Goal: Transaction & Acquisition: Obtain resource

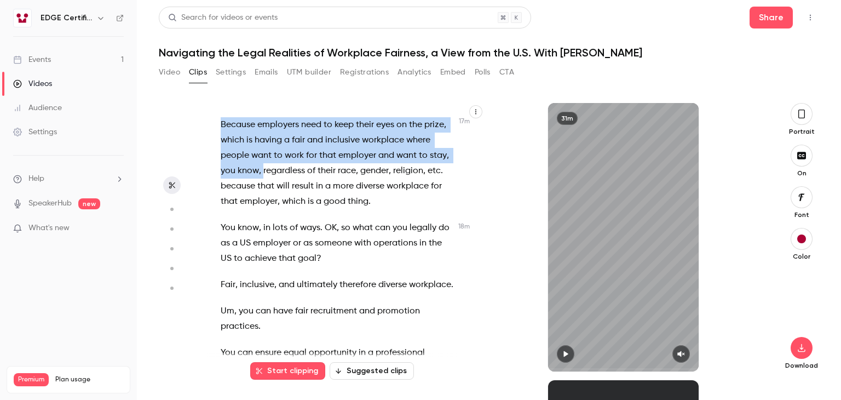
scroll to position [5585, 0]
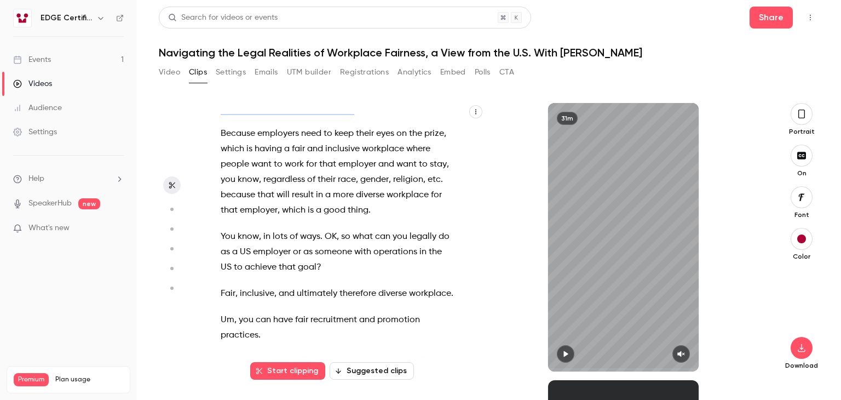
drag, startPoint x: 221, startPoint y: 222, endPoint x: 361, endPoint y: 191, distance: 142.9
click at [361, 115] on p "But this is a moment for US employers to review and refresh , not to review and…" at bounding box center [338, 99] width 234 height 31
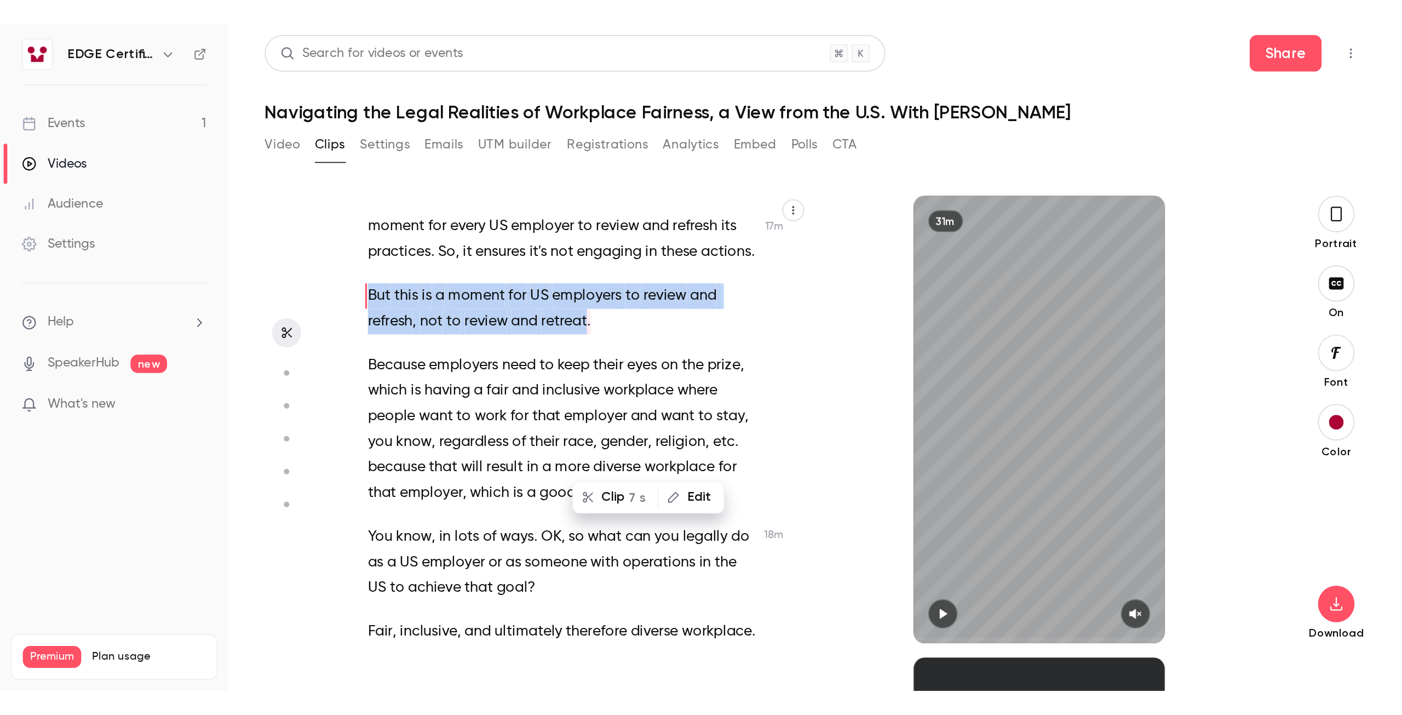
scroll to position [5510, 0]
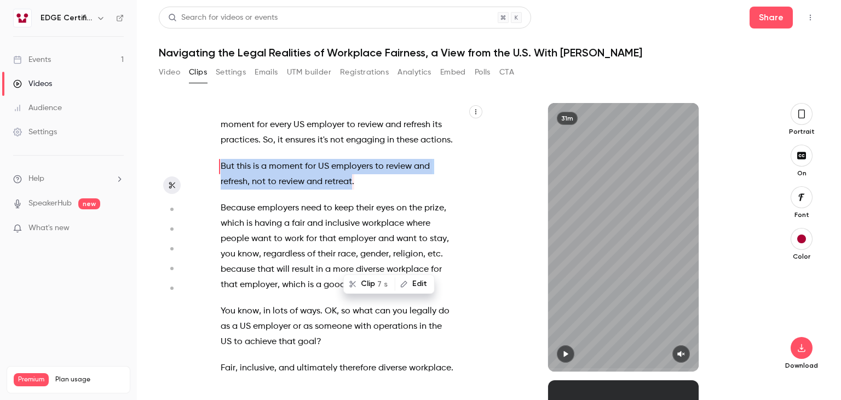
copy p "But this is a moment for US employers to review and refresh , not to review and…"
type input "******"
click at [155, 49] on main "Search for videos or events Share Navigating the Legal Realities of Workplace F…" at bounding box center [489, 200] width 704 height 400
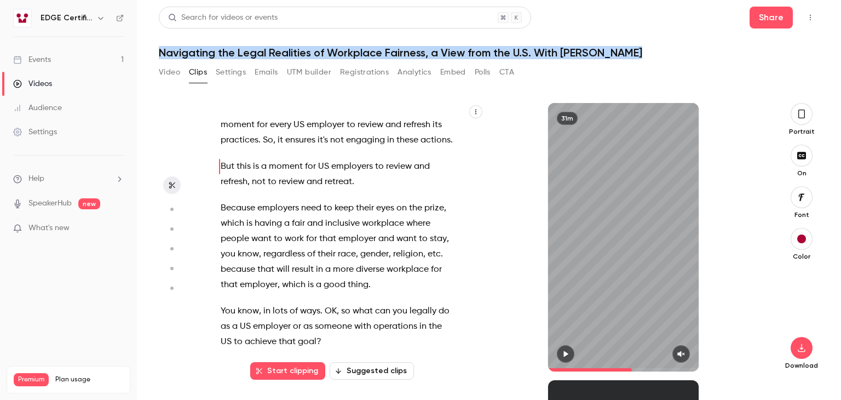
drag, startPoint x: 160, startPoint y: 51, endPoint x: 630, endPoint y: 45, distance: 469.8
click at [630, 45] on header "Search for videos or events Share Navigating the Legal Realities of Workplace F…" at bounding box center [489, 33] width 660 height 53
copy h1 "Navigating the Legal Realities of Workplace Fairness, a View from the U.S. With…"
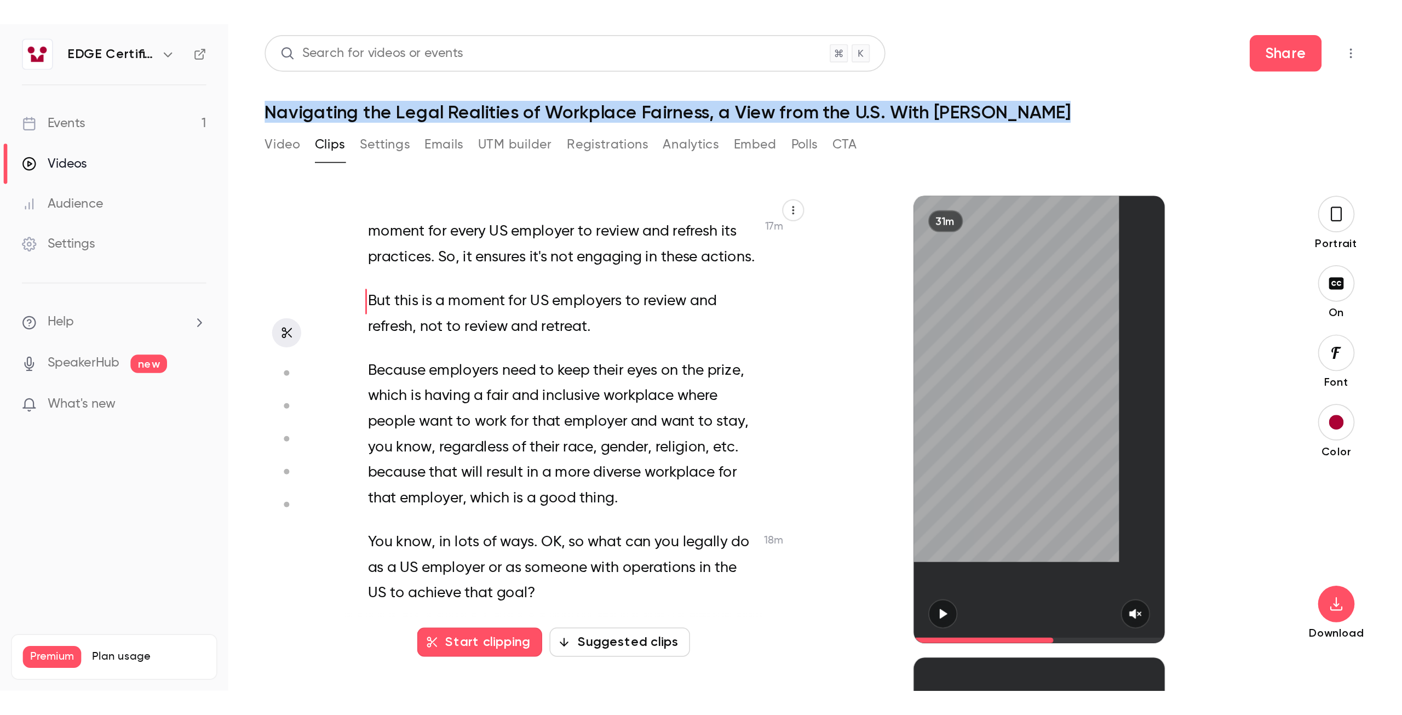
scroll to position [2965, 0]
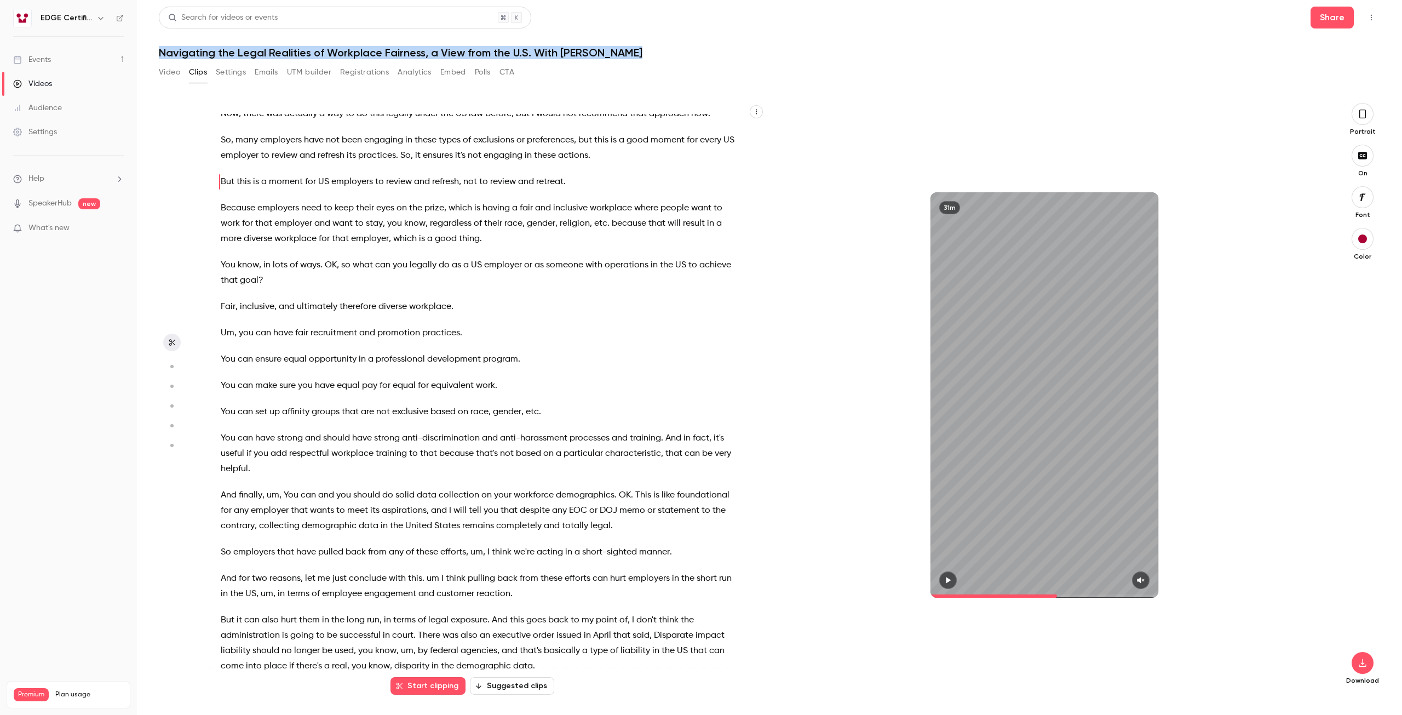
click at [362, 70] on button "Registrations" at bounding box center [364, 73] width 49 height 18
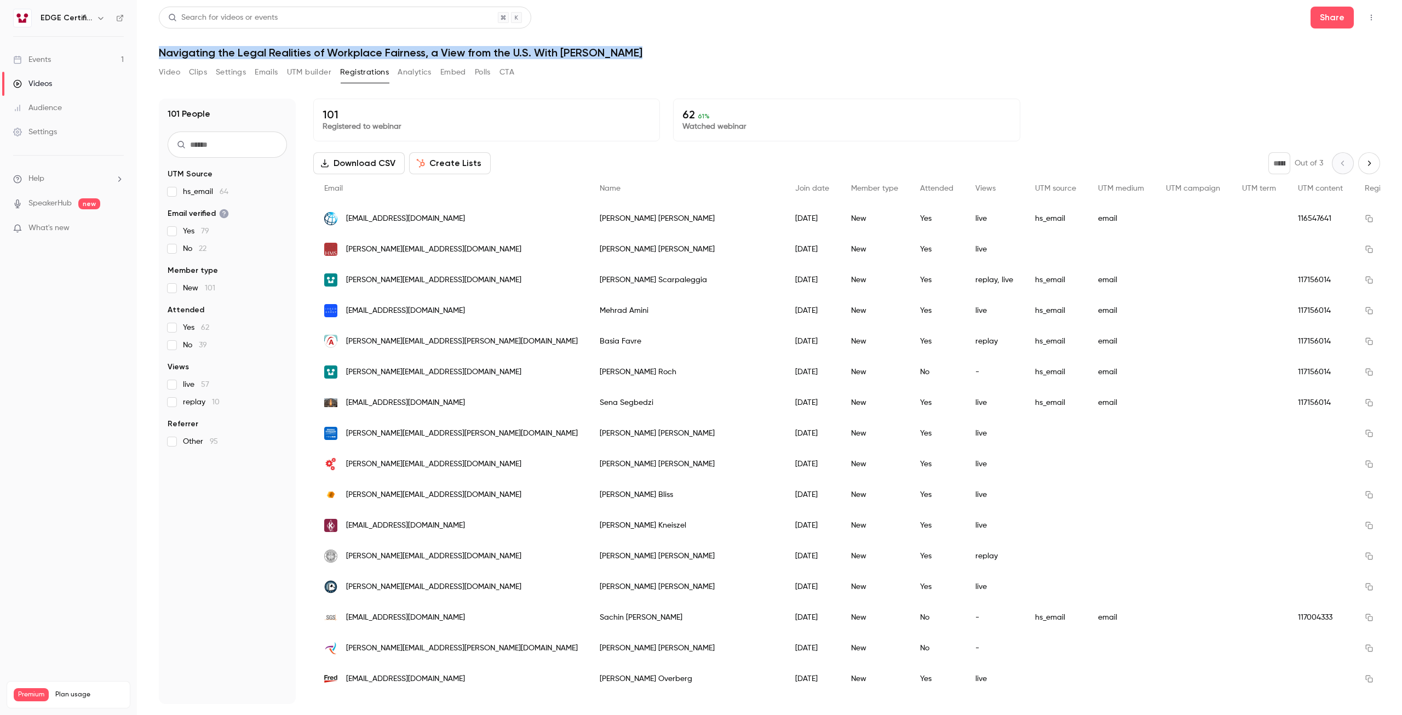
click at [377, 160] on button "Download CSV" at bounding box center [358, 163] width 91 height 22
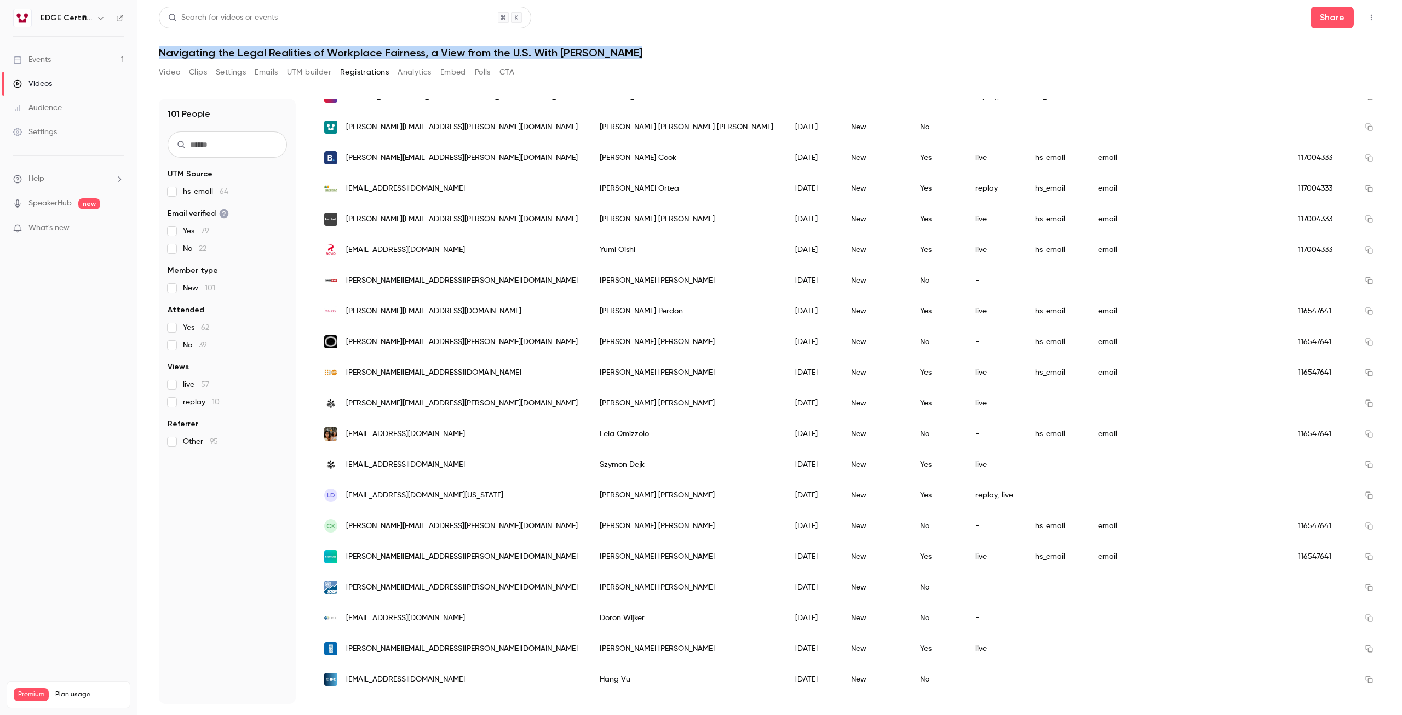
scroll to position [767, 0]
